Goal: Navigation & Orientation: Find specific page/section

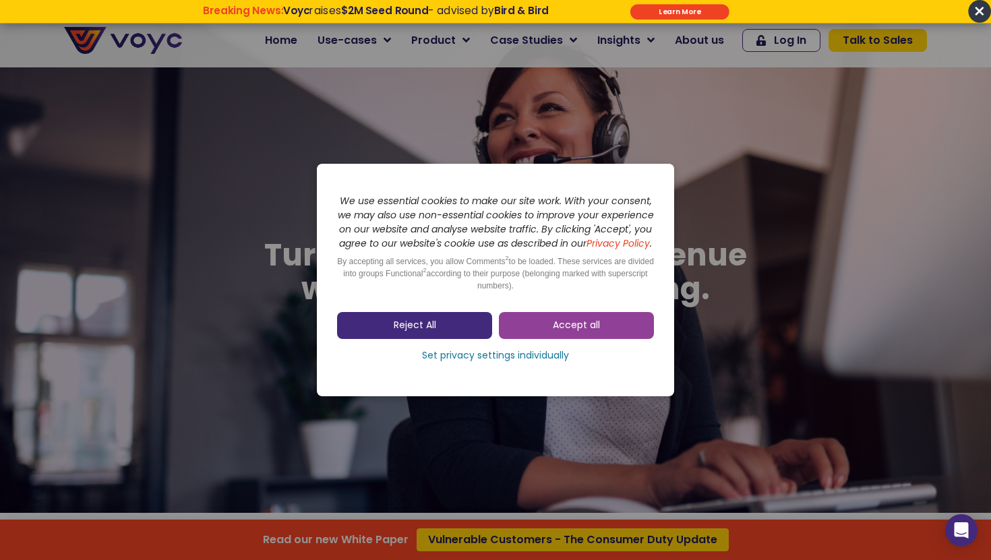
click at [441, 334] on link "Reject All" at bounding box center [414, 325] width 155 height 27
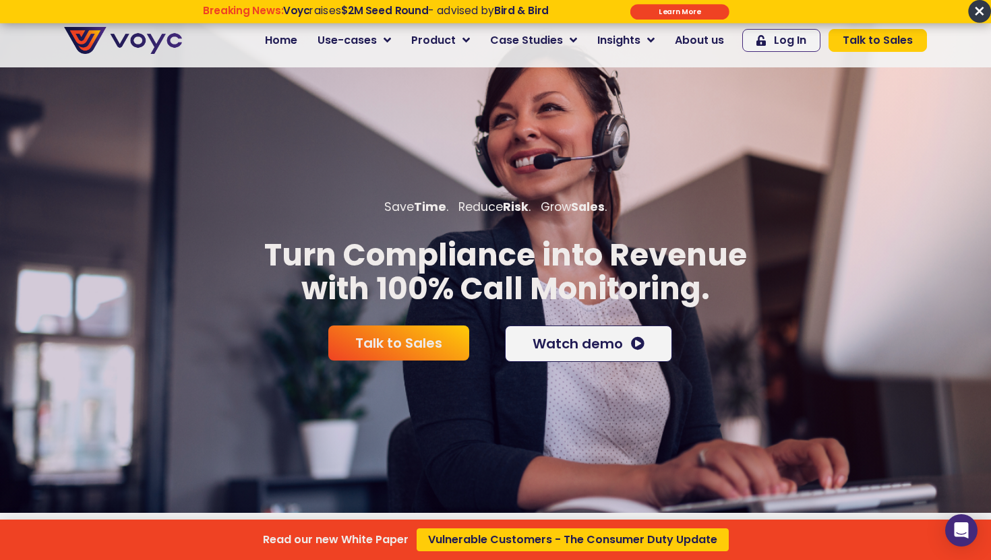
click at [377, 41] on div "Read our new White Paper Vulnerable Customers - The Consumer Duty Update" at bounding box center [495, 280] width 991 height 560
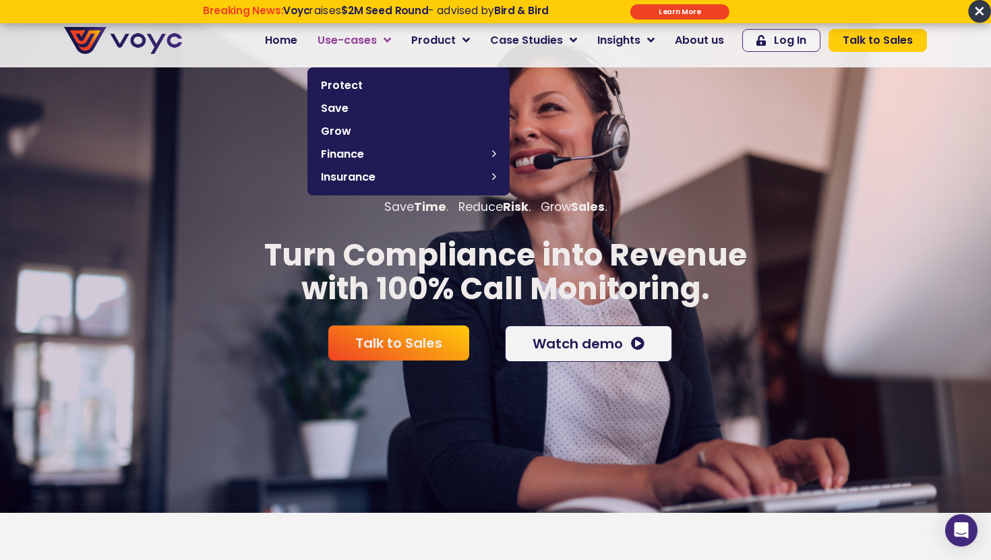
click at [391, 38] on icon at bounding box center [387, 40] width 7 height 12
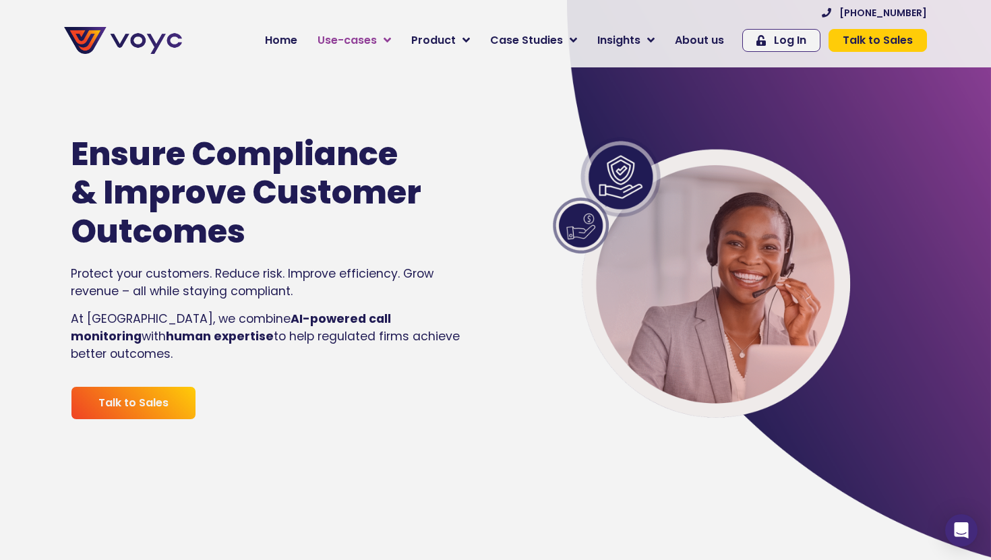
click at [361, 42] on span "Use-cases" at bounding box center [347, 40] width 59 height 16
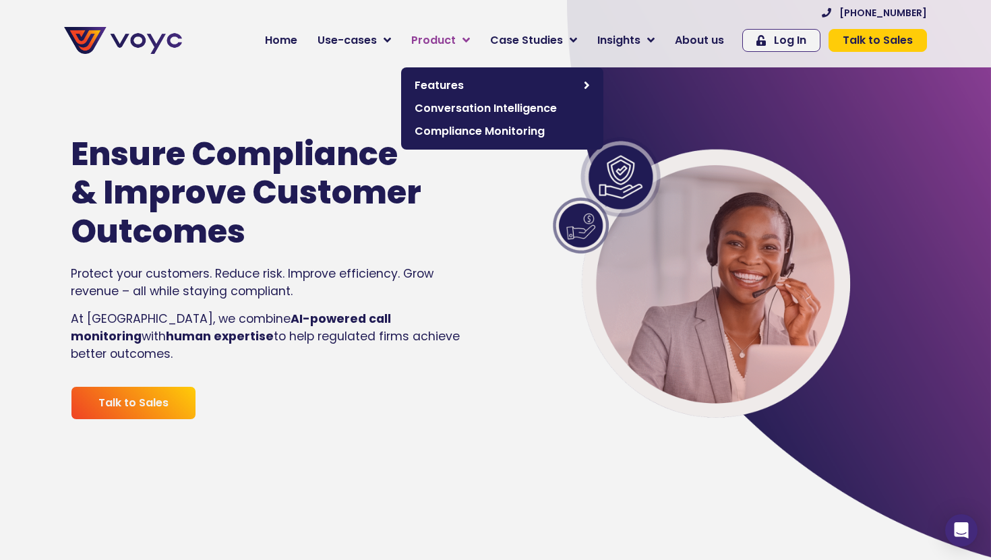
click at [440, 38] on span "Product" at bounding box center [433, 40] width 45 height 16
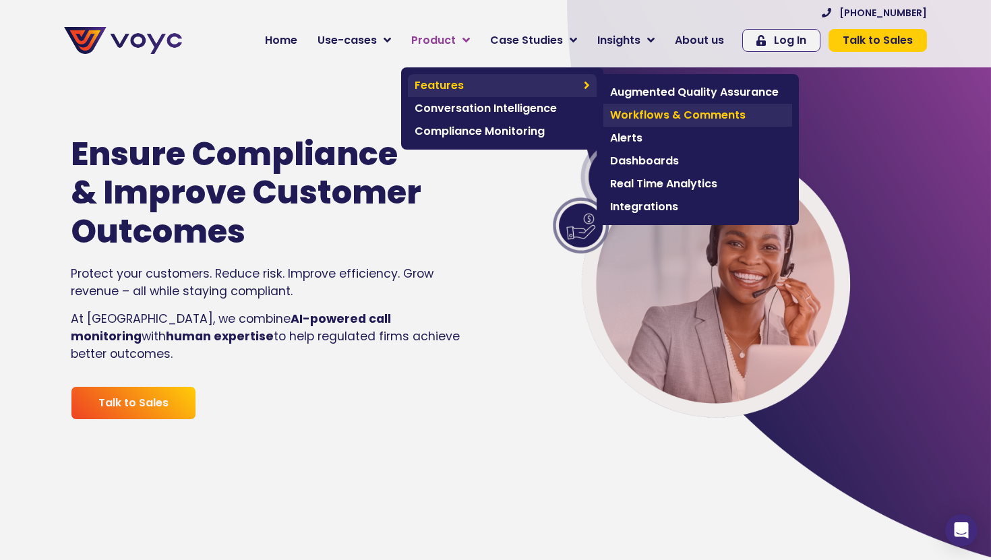
click at [651, 113] on span "Workflows & Comments" at bounding box center [697, 115] width 175 height 16
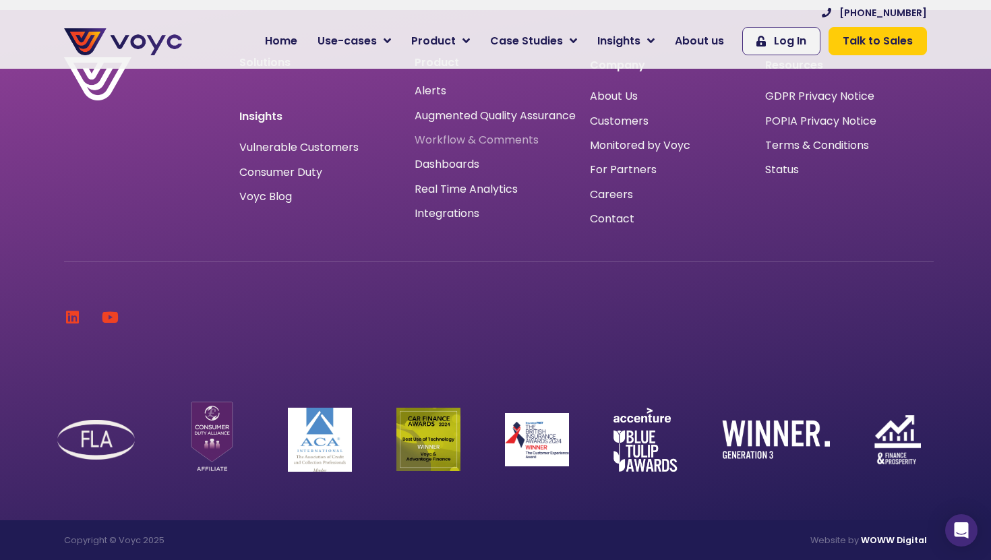
scroll to position [1531, 0]
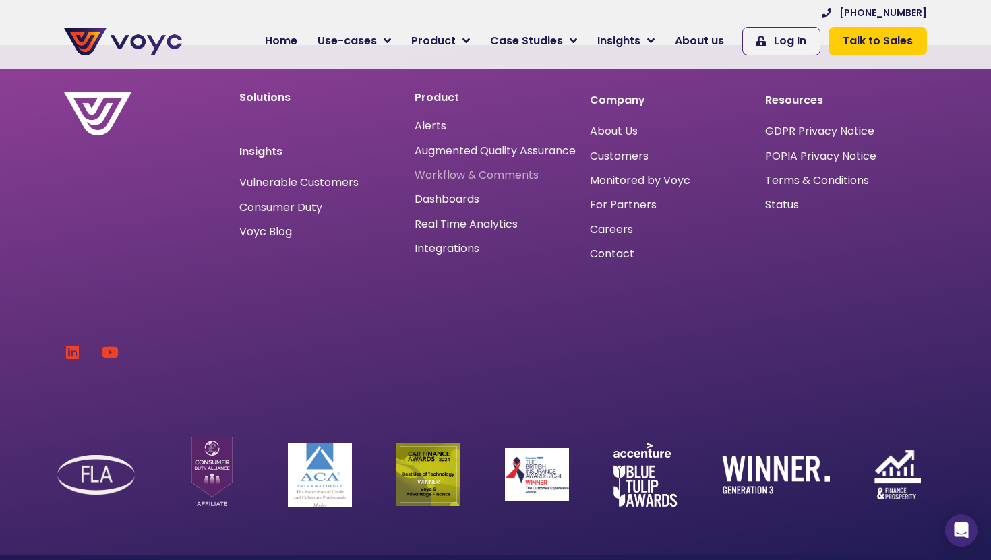
click at [467, 175] on span "Workflow & Comments" at bounding box center [477, 175] width 124 height 0
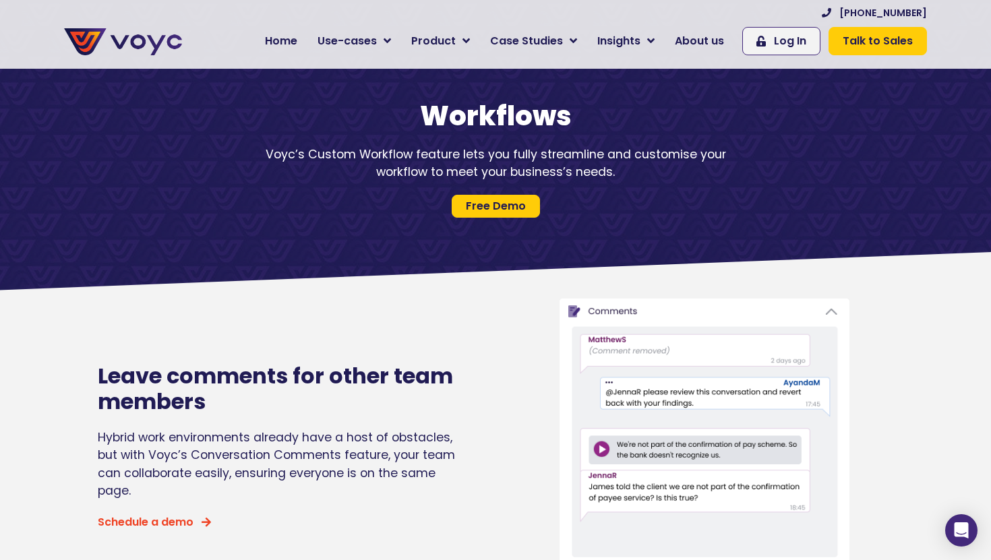
scroll to position [125, 0]
